Goal: Information Seeking & Learning: Learn about a topic

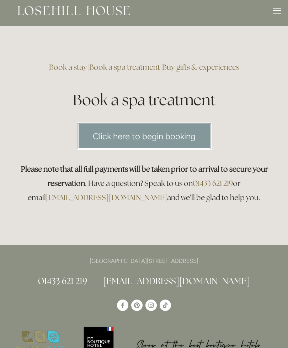
scroll to position [6, 0]
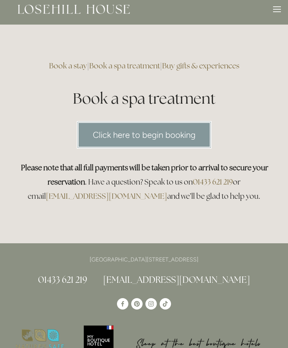
click at [281, 11] on div at bounding box center [277, 10] width 8 height 8
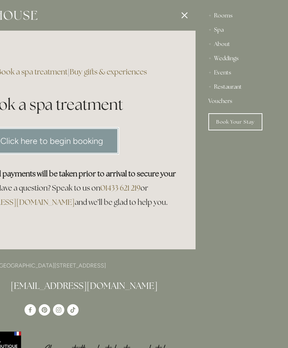
click at [229, 34] on div "Spa" at bounding box center [242, 30] width 67 height 14
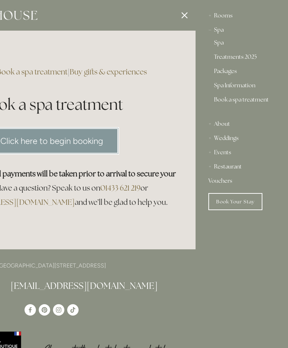
click at [240, 72] on link "Packages" at bounding box center [242, 72] width 56 height 9
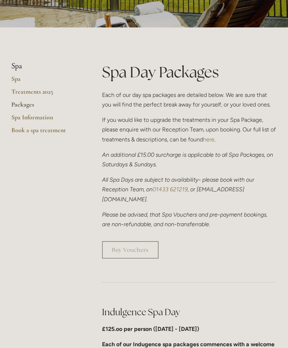
scroll to position [122, 0]
click at [24, 93] on link "Treatments 2025" at bounding box center [45, 94] width 68 height 13
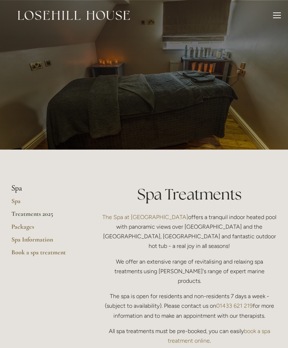
click at [19, 226] on link "Packages" at bounding box center [45, 229] width 68 height 13
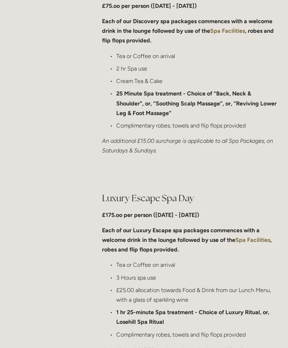
scroll to position [666, 0]
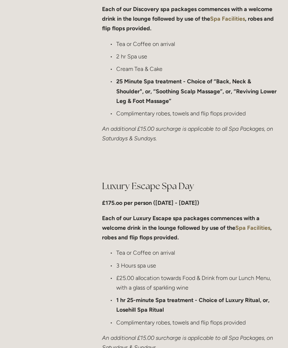
click at [44, 215] on main "Spa Spa Treatments 2025 Packages Spa Information Book a spa treatment Spa Day P…" at bounding box center [144, 273] width 288 height 1581
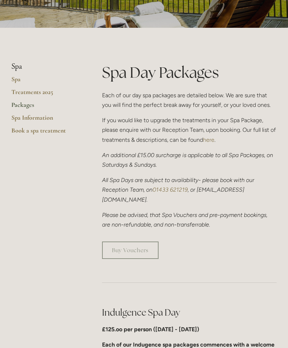
scroll to position [0, 0]
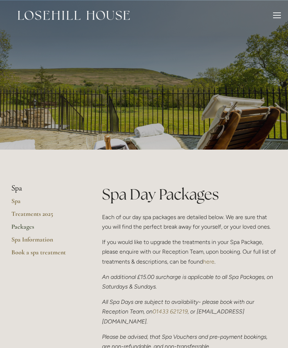
click at [280, 13] on div at bounding box center [277, 12] width 8 height 1
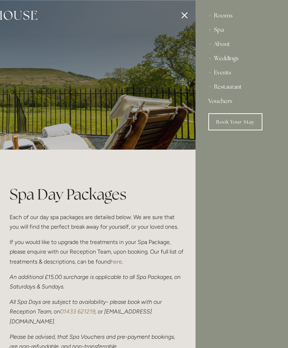
click at [219, 47] on div "About" at bounding box center [242, 44] width 67 height 14
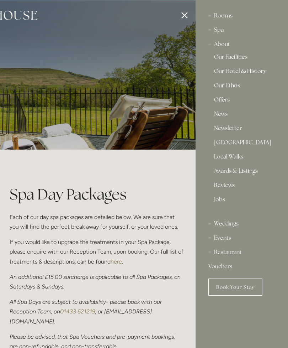
click at [182, 6] on html "Rooms Rooms Your Stay Book a stay Offers Spa Spa About" at bounding box center [144, 3] width 288 height 6
click at [182, 18] on div at bounding box center [51, 174] width 288 height 348
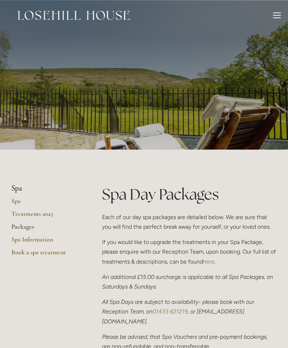
scroll to position [21, 0]
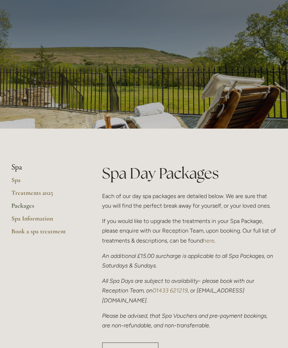
click at [30, 193] on link "Treatments 2025" at bounding box center [45, 195] width 68 height 13
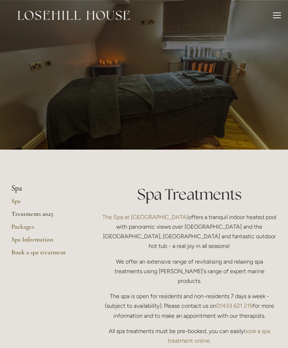
click at [281, 16] on header "Rooms Rooms Your Stay Book a stay Offers Spa" at bounding box center [144, 15] width 288 height 31
click at [280, 14] on div at bounding box center [277, 16] width 8 height 8
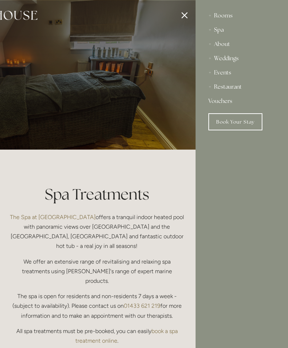
click at [229, 45] on div "About" at bounding box center [242, 44] width 67 height 14
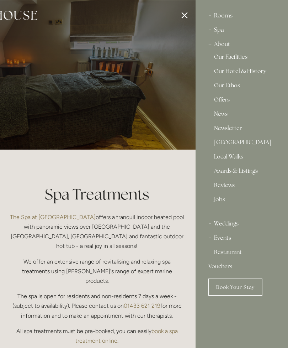
click at [179, 16] on div at bounding box center [51, 174] width 288 height 348
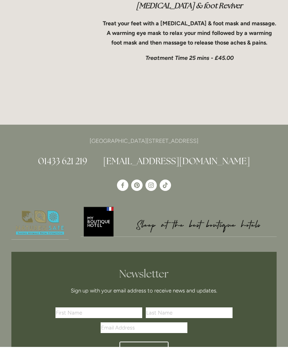
scroll to position [2764, 0]
click at [154, 155] on link "[EMAIL_ADDRESS][DOMAIN_NAME]" at bounding box center [176, 160] width 147 height 11
